Goal: Book appointment/travel/reservation

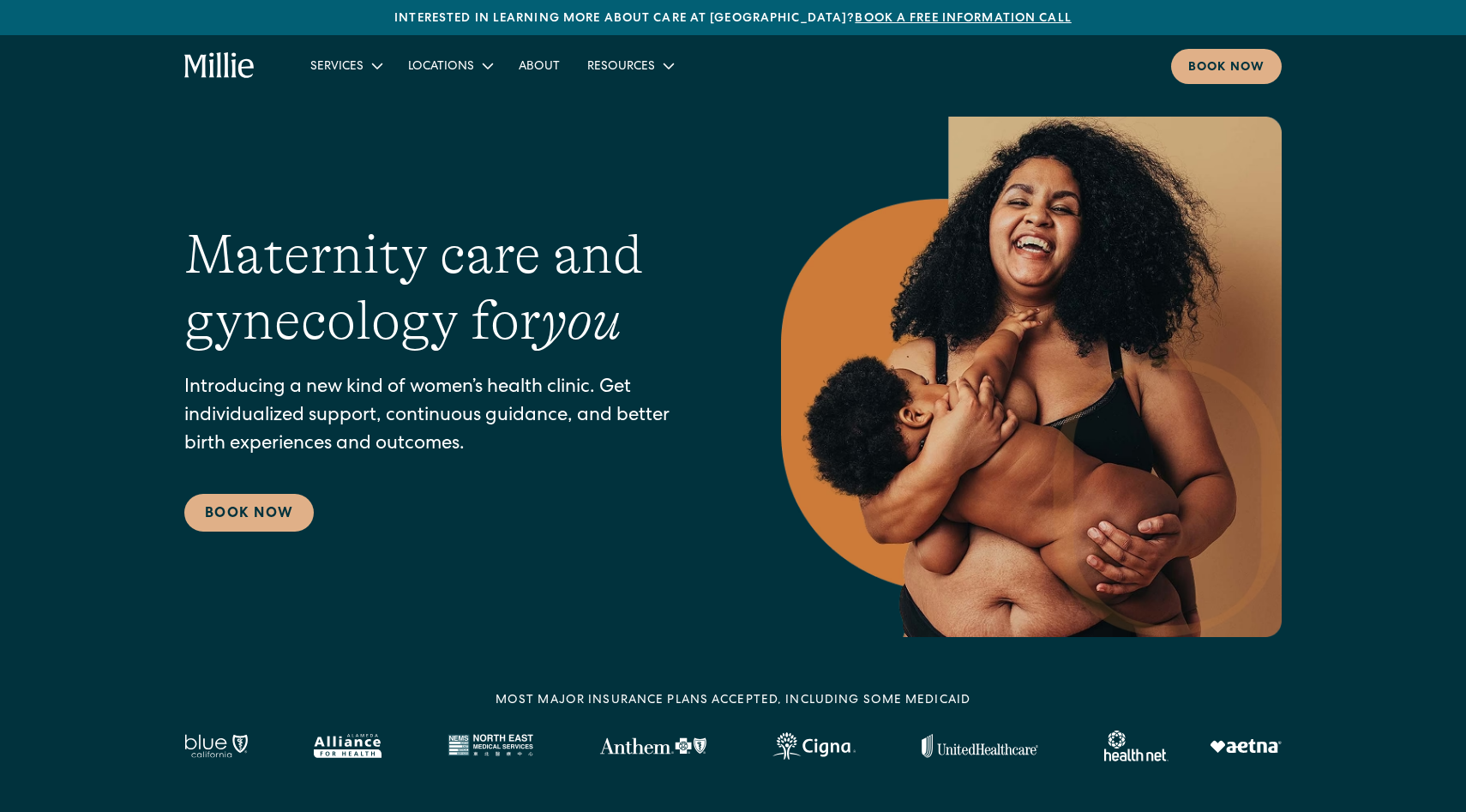
click at [900, 17] on link "Book a free information call" at bounding box center [962, 19] width 216 height 12
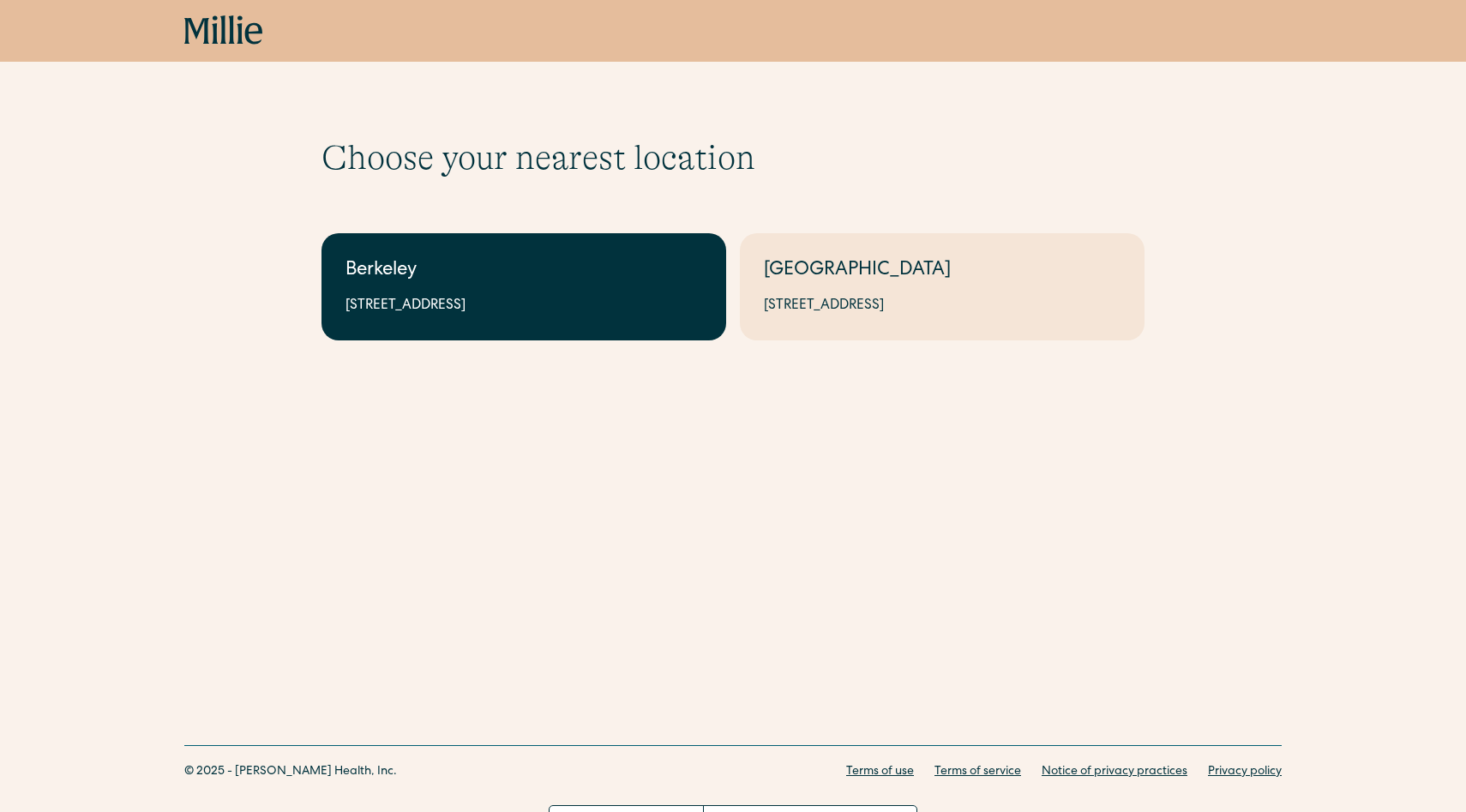
click at [663, 278] on div "Berkeley" at bounding box center [524, 272] width 357 height 28
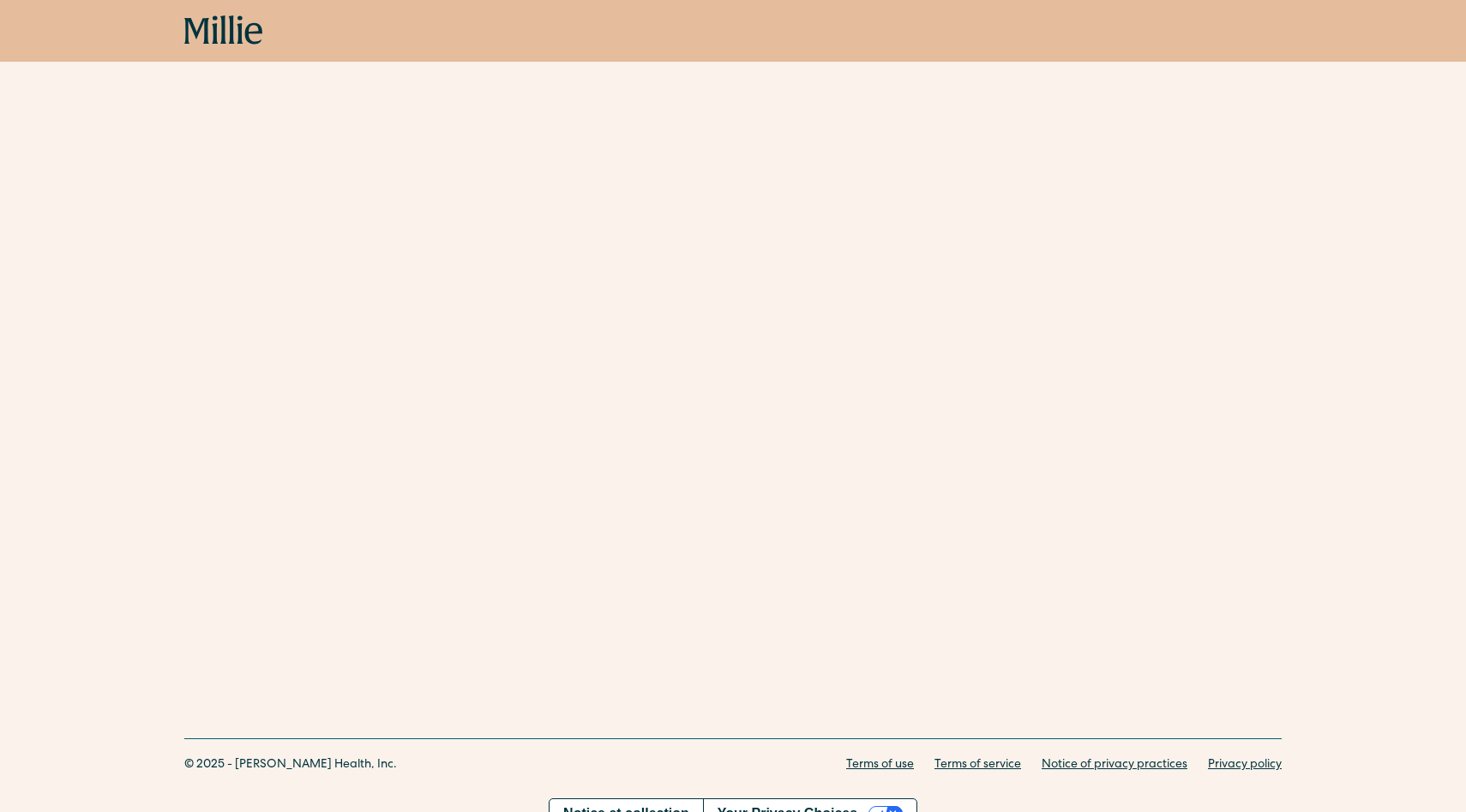
scroll to position [508, 0]
